Goal: Information Seeking & Learning: Learn about a topic

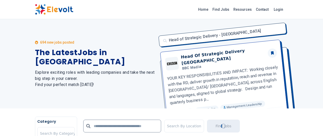
scroll to position [15, 0]
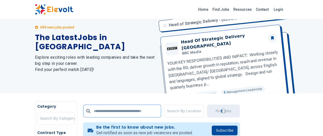
click at [83, 113] on input "text" at bounding box center [122, 111] width 78 height 13
type input "*"
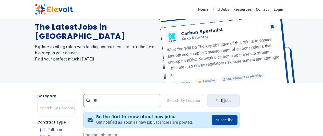
scroll to position [44, 0]
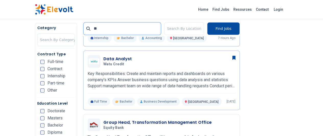
scroll to position [316, 0]
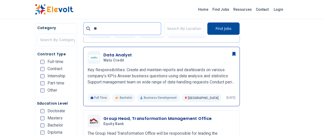
type input "**"
click at [97, 72] on p "Key Responsibilities: Create and maintain reports and dashboards on various com…" at bounding box center [162, 76] width 148 height 18
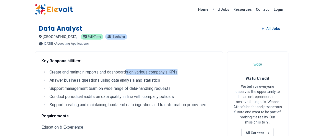
click at [153, 66] on div "Key Responsibilities: Create and maintain reports and dashboards on various com…" at bounding box center [128, 116] width 175 height 117
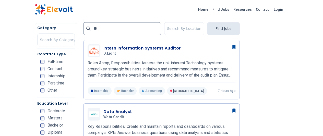
scroll to position [259, 0]
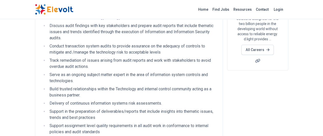
scroll to position [42, 0]
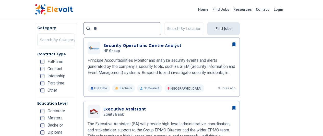
scroll to position [132, 0]
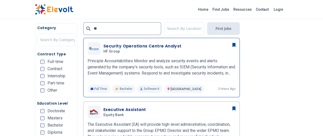
click at [132, 60] on p "Principle Accountabilities Monitor and analyze security events and alerts gener…" at bounding box center [162, 67] width 148 height 18
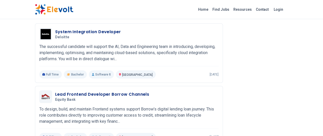
scroll to position [661, 0]
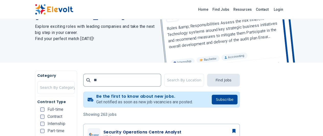
scroll to position [54, 0]
